Goal: Task Accomplishment & Management: Complete application form

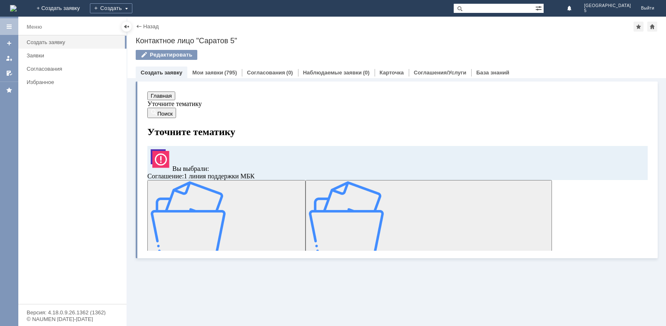
click at [226, 251] on span "Заявка по отложенным чекам" at bounding box center [264, 254] width 77 height 6
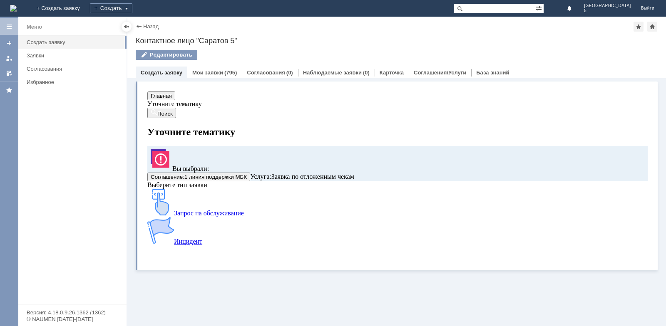
click at [174, 216] on img at bounding box center [160, 202] width 27 height 27
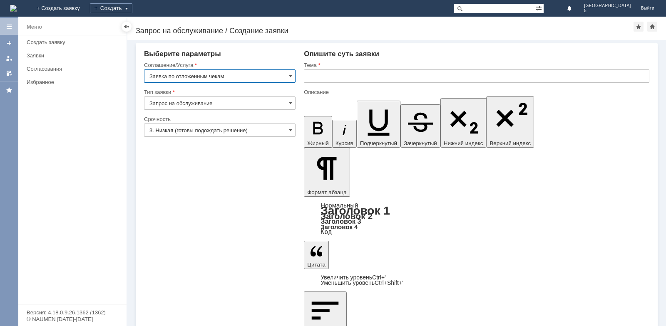
click at [334, 81] on input "text" at bounding box center [477, 76] width 346 height 13
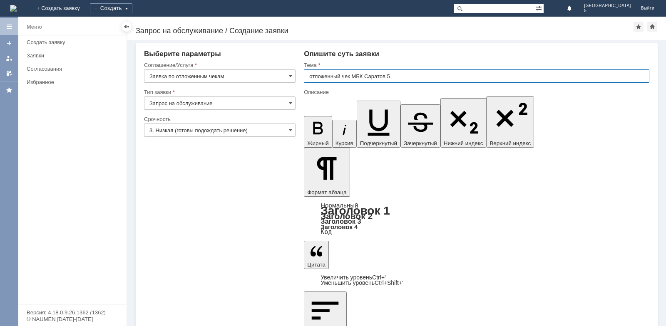
type input "отложенный чек МБК Саратов 5"
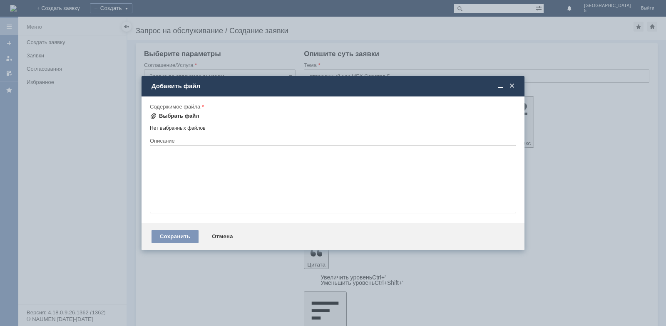
click at [169, 118] on div "Выбрать файл" at bounding box center [179, 116] width 40 height 7
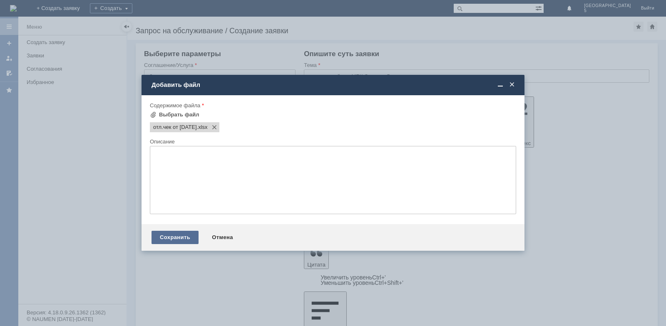
click at [185, 235] on div "Сохранить" at bounding box center [175, 237] width 47 height 13
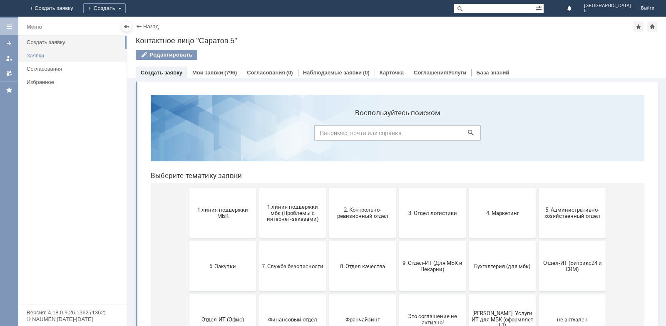
click at [45, 56] on div "Заявки" at bounding box center [74, 55] width 95 height 6
